Goal: Find specific page/section: Find specific page/section

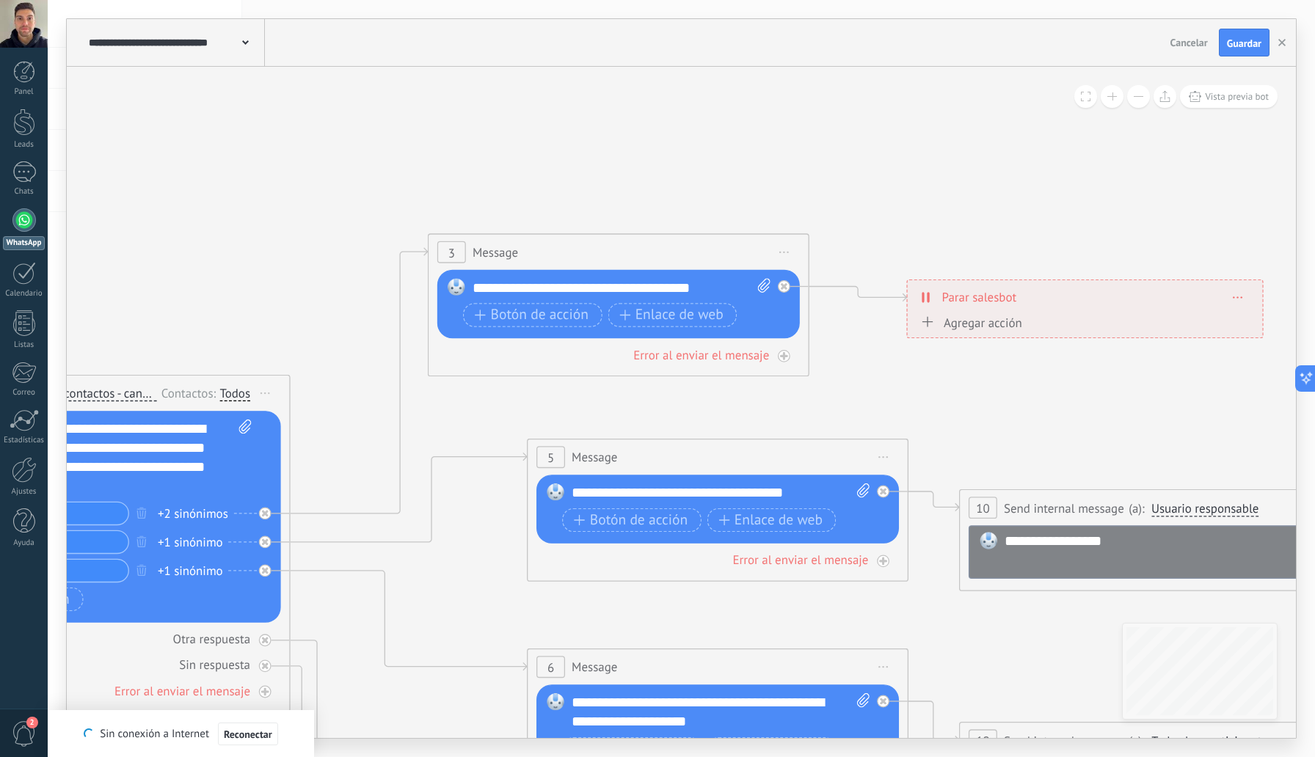
click at [1198, 37] on span "Cancelar" at bounding box center [1189, 42] width 37 height 13
click at [27, 492] on div "Ajustes" at bounding box center [24, 492] width 43 height 10
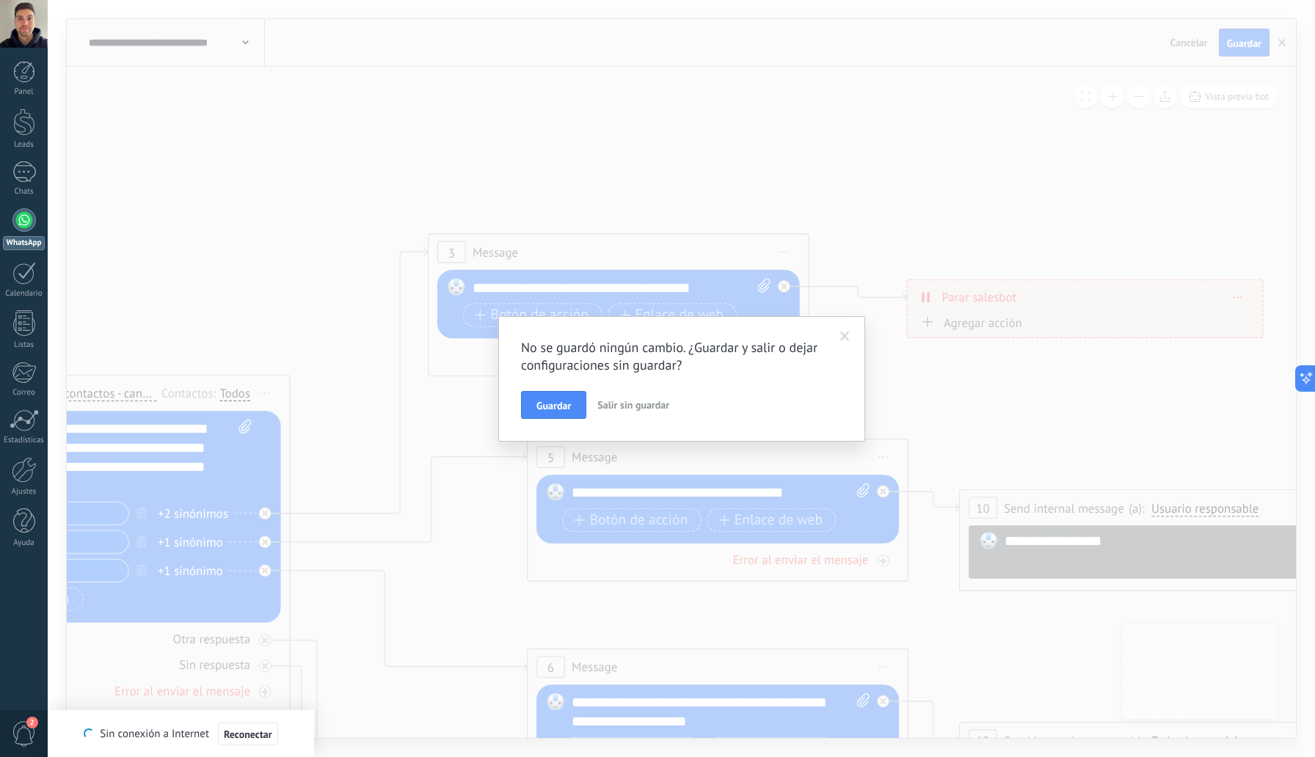
click at [617, 410] on span "Salir sin guardar" at bounding box center [633, 405] width 72 height 13
